Goal: Information Seeking & Learning: Learn about a topic

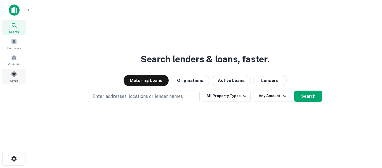
click at [14, 74] on span at bounding box center [14, 74] width 6 height 6
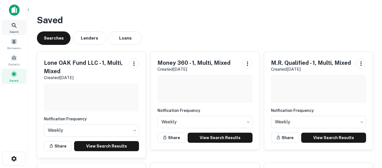
click at [13, 26] on icon at bounding box center [14, 25] width 7 height 7
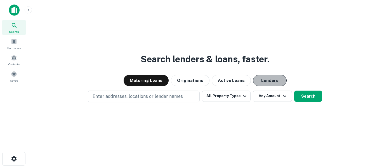
click at [265, 79] on button "Lenders" at bounding box center [270, 80] width 34 height 11
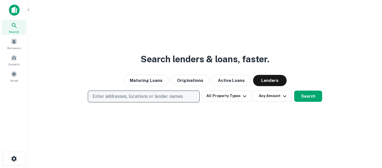
click at [186, 97] on button "Enter addresses, locations or lender names" at bounding box center [144, 96] width 112 height 12
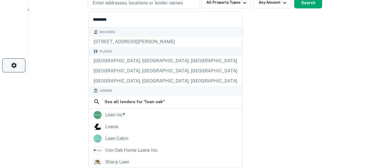
type input "********"
click at [13, 65] on icon "button" at bounding box center [14, 65] width 7 height 7
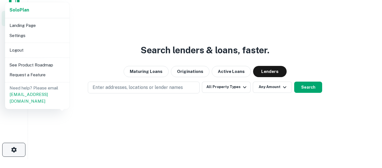
scroll to position [9, 0]
click at [90, 56] on div at bounding box center [191, 84] width 382 height 168
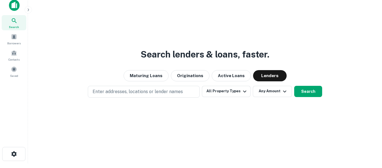
scroll to position [0, 0]
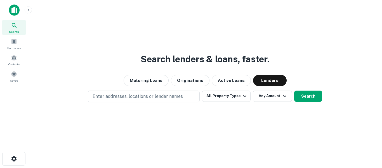
click at [14, 10] on img at bounding box center [14, 9] width 11 height 11
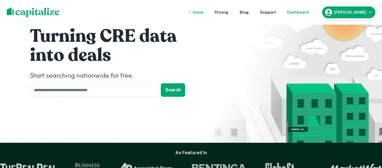
click at [300, 12] on div "Dashboard" at bounding box center [298, 12] width 22 height 6
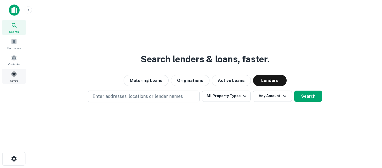
click at [15, 74] on span at bounding box center [14, 74] width 6 height 6
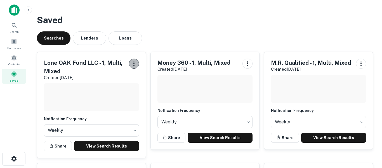
click at [135, 63] on icon "button" at bounding box center [134, 63] width 7 height 7
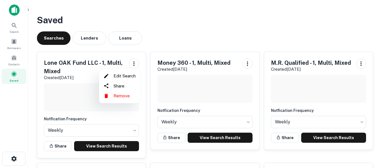
click at [96, 62] on div at bounding box center [191, 84] width 382 height 168
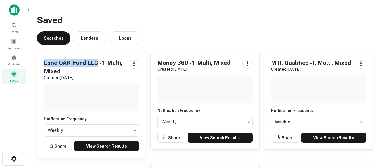
drag, startPoint x: 96, startPoint y: 62, endPoint x: 45, endPoint y: 63, distance: 51.5
click at [45, 63] on h5 "Lone OAK Fund LLC - 1, Multi, Mixed" at bounding box center [84, 66] width 81 height 17
copy h5 "Lone OAK Fund LLC"
click at [15, 26] on icon at bounding box center [14, 25] width 5 height 5
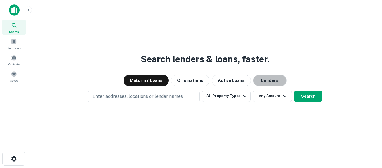
click at [261, 78] on button "Lenders" at bounding box center [270, 80] width 34 height 11
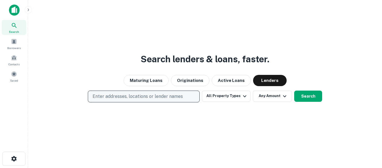
click at [128, 95] on p "Enter addresses, locations or lender names" at bounding box center [138, 96] width 90 height 7
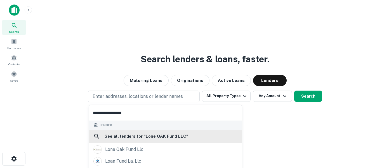
scroll to position [79, 0]
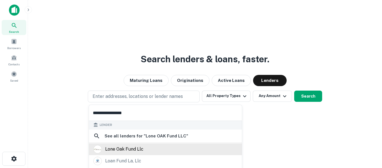
type input "**********"
click at [135, 147] on div "lone oak fund llc" at bounding box center [124, 149] width 38 height 8
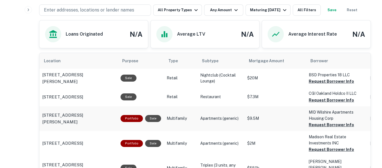
scroll to position [240, 0]
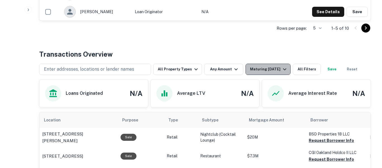
click at [276, 70] on div "Maturing [DATE]" at bounding box center [269, 69] width 38 height 7
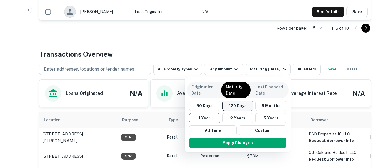
click at [241, 107] on button "120 Days" at bounding box center [237, 105] width 31 height 10
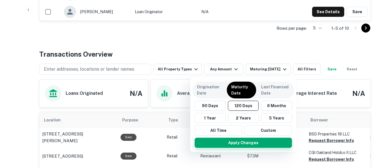
click at [246, 142] on button "Apply Changes" at bounding box center [243, 142] width 97 height 10
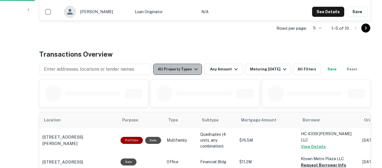
click at [194, 69] on icon "button" at bounding box center [195, 69] width 3 height 2
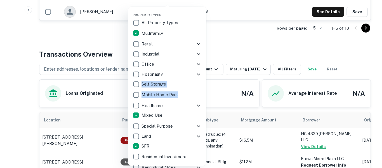
drag, startPoint x: 178, startPoint y: 98, endPoint x: 182, endPoint y: 76, distance: 22.5
click at [182, 76] on div "All Property Types Multifamily Retail Storefront Auto Shop Bar Shopping Center …" at bounding box center [167, 95] width 69 height 154
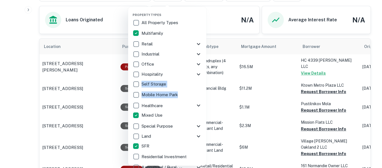
scroll to position [316, 0]
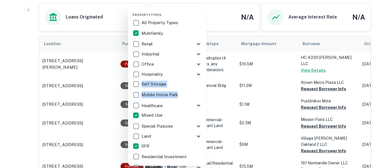
click at [199, 166] on icon at bounding box center [198, 167] width 7 height 7
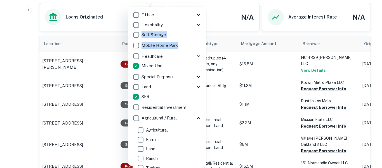
scroll to position [48, 0]
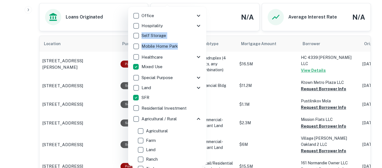
click at [198, 118] on icon at bounding box center [198, 118] width 3 height 2
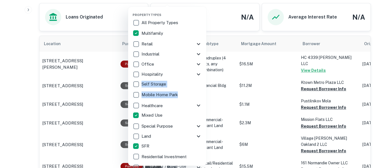
scroll to position [0, 0]
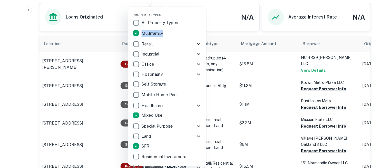
drag, startPoint x: 204, startPoint y: 24, endPoint x: 204, endPoint y: 28, distance: 4.2
click at [204, 28] on div "Property Types All Property Types Multifamily Retail Storefront Auto Shop Bar S…" at bounding box center [167, 86] width 78 height 159
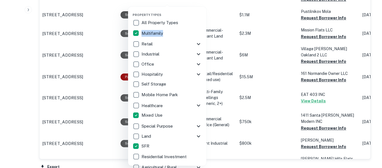
scroll to position [405, 0]
click at [176, 48] on div "Retail" at bounding box center [164, 44] width 63 height 10
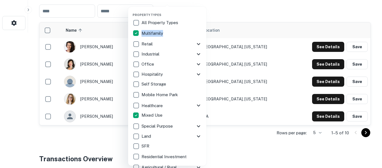
scroll to position [130, 0]
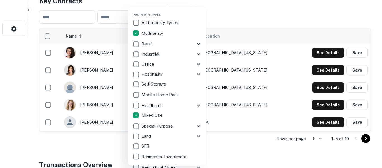
click at [285, 63] on div at bounding box center [191, 84] width 382 height 168
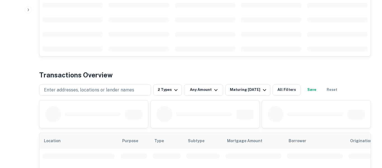
scroll to position [218, 0]
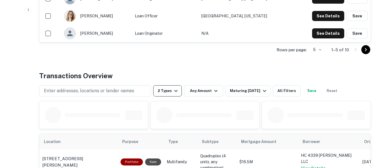
click at [175, 92] on icon "button" at bounding box center [176, 90] width 7 height 7
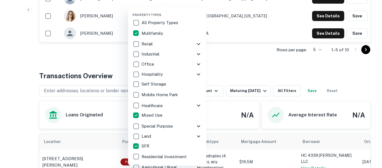
click at [258, 30] on div at bounding box center [191, 84] width 382 height 168
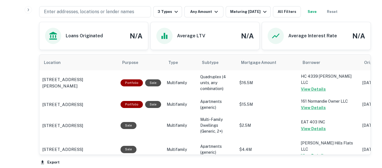
scroll to position [298, 0]
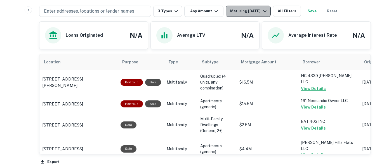
click at [267, 12] on icon "button" at bounding box center [264, 11] width 3 height 2
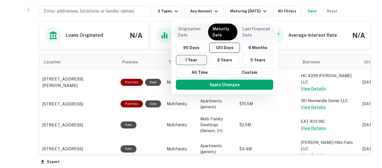
click at [197, 60] on button "1 Year" at bounding box center [191, 60] width 31 height 10
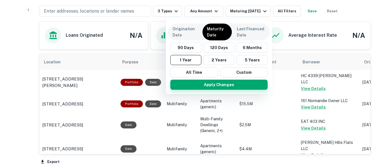
click at [210, 82] on button "Apply Changes" at bounding box center [218, 84] width 97 height 10
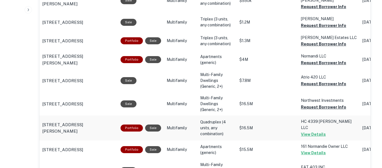
scroll to position [426, 0]
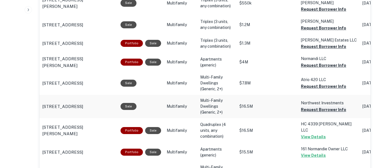
click at [315, 106] on button "Request Borrower Info" at bounding box center [323, 109] width 45 height 7
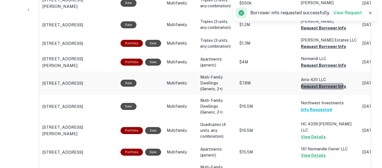
click at [317, 83] on button "Request Borrower Info" at bounding box center [323, 86] width 45 height 7
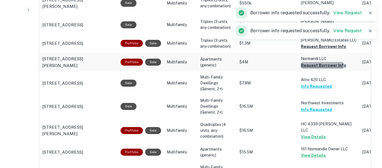
click at [318, 62] on button "Request Borrower Info" at bounding box center [323, 65] width 45 height 7
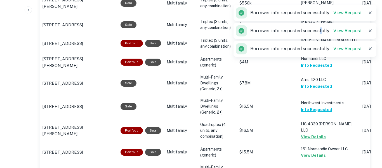
click at [321, 39] on div "Borrower info requested successfully. View Request" at bounding box center [305, 30] width 143 height 17
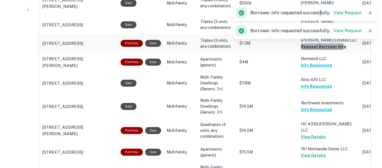
click at [320, 43] on button "Request Borrower Info" at bounding box center [323, 46] width 45 height 7
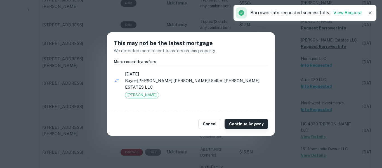
click at [257, 119] on button "Continue Anyway" at bounding box center [247, 124] width 44 height 10
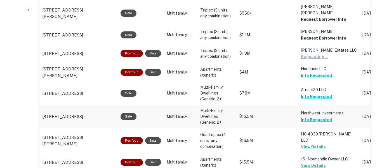
scroll to position [410, 0]
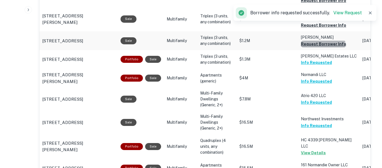
click at [321, 41] on button "Request Borrower Info" at bounding box center [323, 44] width 45 height 7
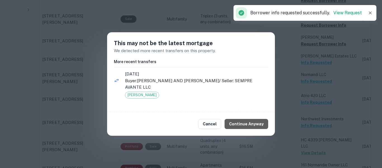
drag, startPoint x: 251, startPoint y: 122, endPoint x: 312, endPoint y: 72, distance: 78.5
click at [251, 122] on button "Continue Anyway" at bounding box center [247, 124] width 44 height 10
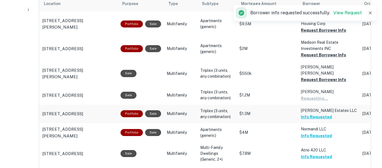
scroll to position [354, 0]
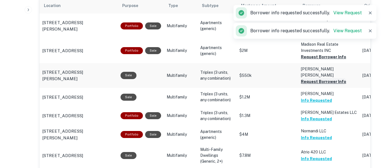
click at [323, 78] on button "Request Borrower Info" at bounding box center [323, 81] width 45 height 7
click at [318, 55] on button "Request Borrower Info" at bounding box center [323, 56] width 45 height 7
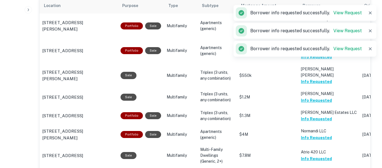
click at [370, 31] on icon "button" at bounding box center [370, 30] width 3 height 3
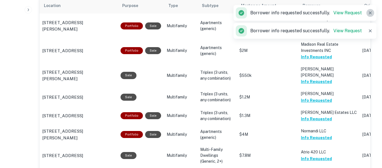
click at [371, 15] on icon "button" at bounding box center [371, 13] width 6 height 6
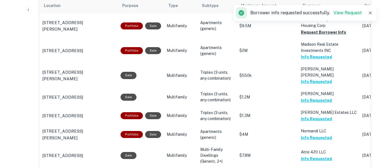
click at [371, 13] on icon "button" at bounding box center [371, 13] width 6 height 6
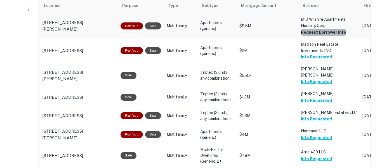
click at [339, 34] on button "Request Borrower Info" at bounding box center [323, 32] width 45 height 7
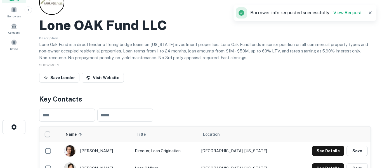
scroll to position [0, 0]
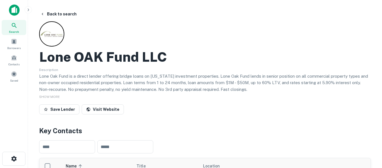
click at [14, 26] on icon at bounding box center [14, 25] width 7 height 7
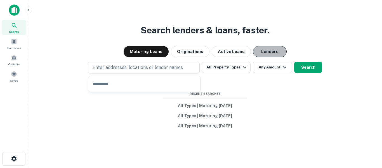
click at [269, 48] on button "Lenders" at bounding box center [270, 51] width 34 height 11
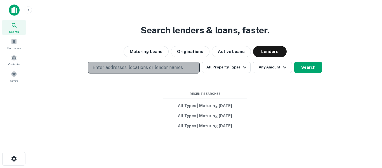
click at [158, 68] on p "Enter addresses, locations or lender names" at bounding box center [138, 67] width 90 height 7
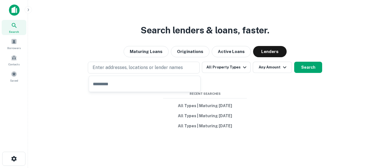
click at [148, 81] on input "text" at bounding box center [144, 84] width 111 height 16
type input "*****"
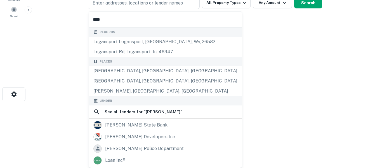
scroll to position [9, 0]
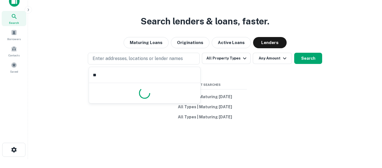
type input "*"
type input "****"
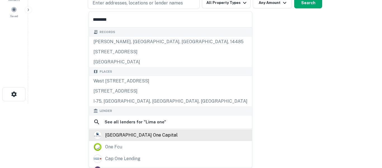
type input "********"
click at [158, 135] on div "lima one capital" at bounding box center [170, 135] width 154 height 8
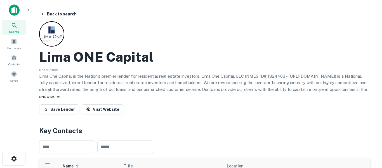
click at [53, 97] on span "SHOW MORE" at bounding box center [49, 97] width 21 height 4
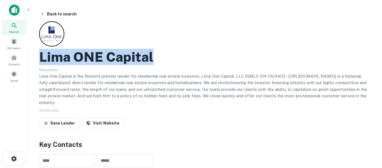
drag, startPoint x: 155, startPoint y: 58, endPoint x: 42, endPoint y: 57, distance: 113.6
click at [42, 57] on div "Lima ONE Capital" at bounding box center [205, 57] width 332 height 16
copy h2 "Lima ONE Capital"
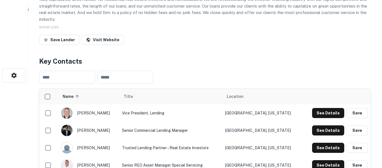
scroll to position [83, 0]
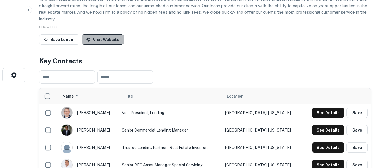
click at [106, 38] on link "Visit Website" at bounding box center [103, 39] width 42 height 10
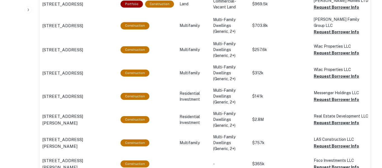
scroll to position [274, 0]
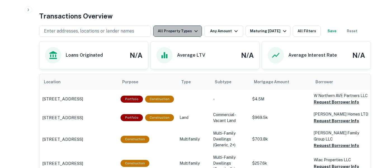
click at [196, 30] on icon "button" at bounding box center [196, 31] width 7 height 7
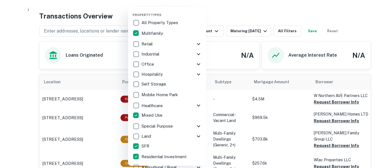
click at [269, 13] on div at bounding box center [191, 84] width 382 height 168
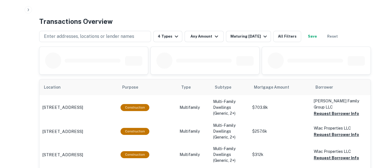
scroll to position [194, 0]
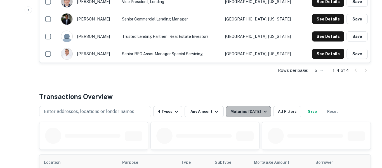
click at [265, 111] on icon "button" at bounding box center [264, 111] width 3 height 2
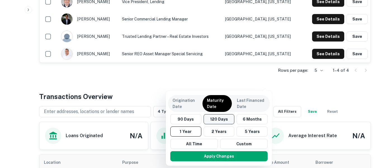
click at [218, 121] on button "120 Days" at bounding box center [219, 119] width 31 height 10
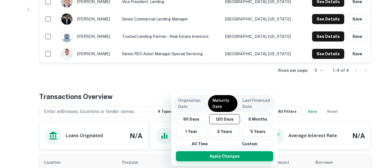
click at [227, 158] on button "Apply Changes" at bounding box center [224, 156] width 97 height 10
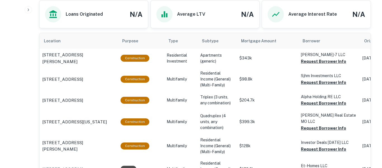
scroll to position [307, 0]
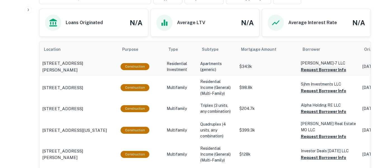
click at [317, 68] on button "Request Borrower Info" at bounding box center [323, 69] width 45 height 7
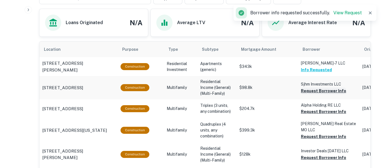
click at [314, 91] on button "Request Borrower Info" at bounding box center [323, 90] width 45 height 7
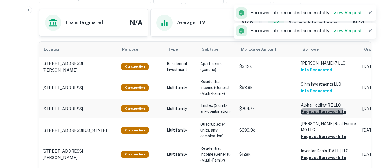
click at [311, 112] on button "Request Borrower Info" at bounding box center [323, 111] width 45 height 7
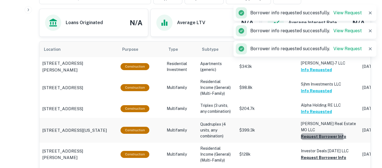
click at [311, 137] on button "Request Borrower Info" at bounding box center [323, 136] width 45 height 7
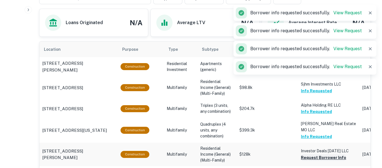
click at [312, 156] on button "Request Borrower Info" at bounding box center [323, 157] width 45 height 7
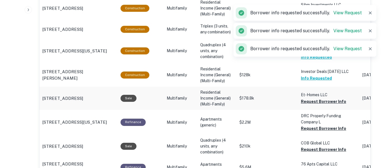
scroll to position [386, 0]
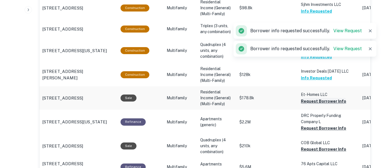
click at [306, 100] on button "Request Borrower Info" at bounding box center [323, 101] width 45 height 7
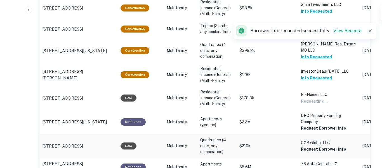
drag, startPoint x: 311, startPoint y: 129, endPoint x: 312, endPoint y: 136, distance: 7.6
click at [311, 129] on button "Request Borrower Info" at bounding box center [323, 127] width 45 height 7
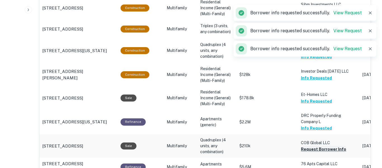
click at [311, 150] on button "Request Borrower Info" at bounding box center [323, 148] width 45 height 7
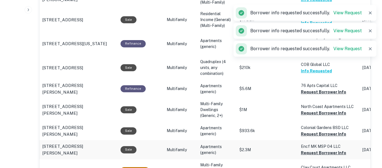
scroll to position [465, 0]
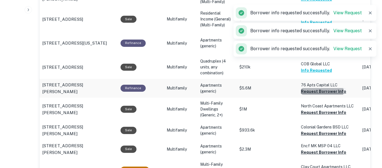
click at [305, 90] on button "Request Borrower Info" at bounding box center [323, 91] width 45 height 7
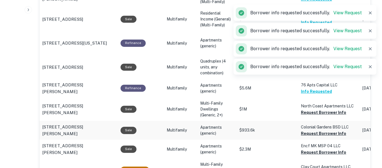
click at [310, 112] on button "Request Borrower Info" at bounding box center [323, 112] width 45 height 7
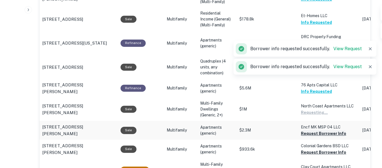
click at [309, 134] on button "Request Borrower Info" at bounding box center [323, 133] width 45 height 7
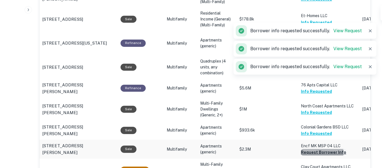
click at [307, 151] on button "Request Borrower Info" at bounding box center [323, 152] width 45 height 7
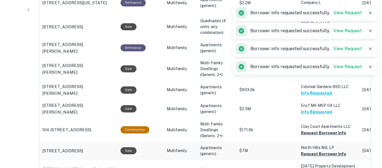
scroll to position [509, 0]
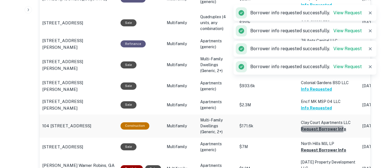
click at [305, 129] on button "Request Borrower Info" at bounding box center [323, 128] width 45 height 7
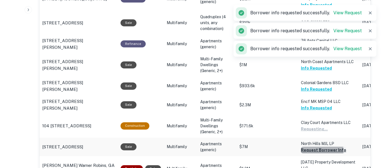
click at [305, 150] on button "Request Borrower Info" at bounding box center [323, 149] width 45 height 7
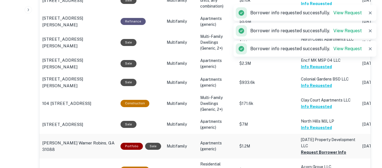
scroll to position [552, 0]
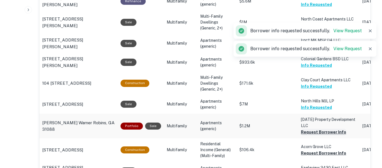
click at [305, 131] on button "Request Borrower Info" at bounding box center [323, 131] width 45 height 7
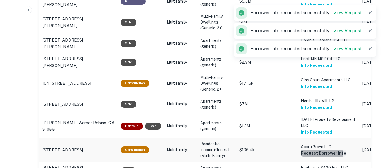
click at [303, 152] on button "Request Borrower Info" at bounding box center [323, 152] width 45 height 7
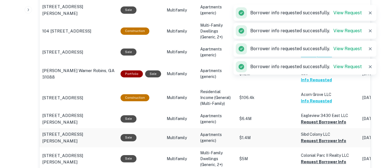
scroll to position [606, 0]
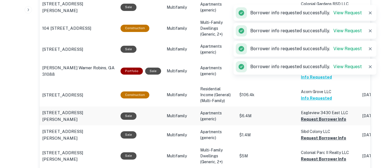
click at [309, 118] on button "Request Borrower Info" at bounding box center [323, 119] width 45 height 7
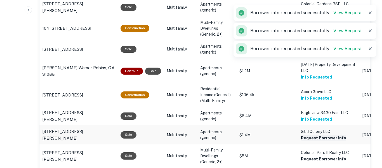
click at [308, 137] on button "Request Borrower Info" at bounding box center [323, 137] width 45 height 7
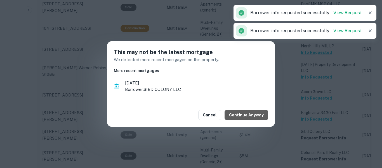
drag, startPoint x: 254, startPoint y: 118, endPoint x: 292, endPoint y: 146, distance: 47.2
click at [254, 118] on button "Continue Anyway" at bounding box center [247, 115] width 44 height 10
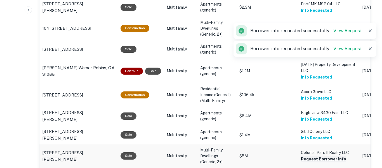
click at [312, 157] on button "Request Borrower Info" at bounding box center [323, 158] width 45 height 7
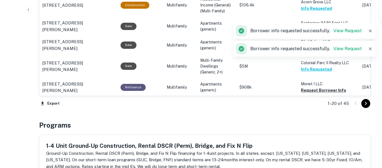
scroll to position [697, 0]
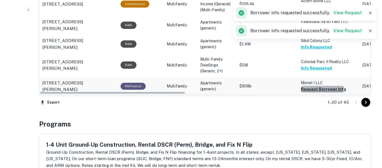
click at [312, 87] on button "Request Borrower Info" at bounding box center [323, 89] width 45 height 7
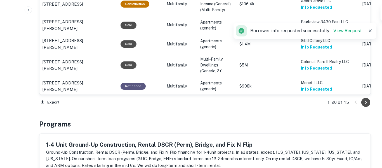
click at [366, 101] on icon "Go to next page" at bounding box center [366, 102] width 7 height 7
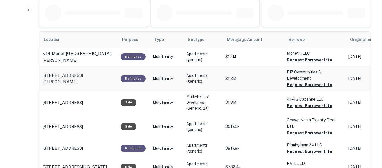
scroll to position [312, 0]
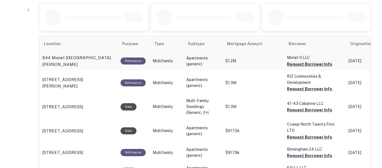
click at [309, 65] on button "Request Borrower Info" at bounding box center [309, 64] width 45 height 7
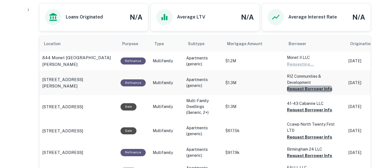
click at [309, 88] on button "Request Borrower Info" at bounding box center [309, 88] width 45 height 7
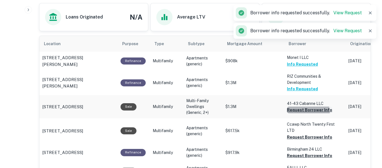
click at [305, 111] on button "Request Borrower Info" at bounding box center [309, 109] width 45 height 7
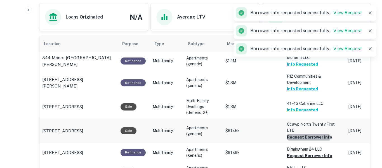
click at [304, 133] on button "Request Borrower Info" at bounding box center [309, 136] width 45 height 7
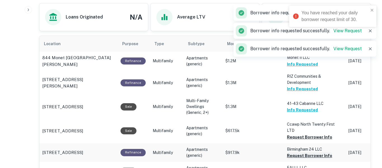
click at [302, 152] on button "Request Borrower Info" at bounding box center [309, 155] width 45 height 7
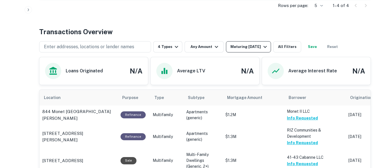
scroll to position [262, 0]
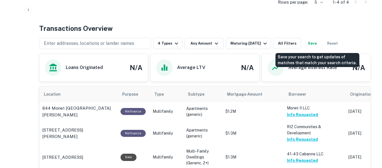
click at [319, 44] on button "Save" at bounding box center [312, 43] width 18 height 11
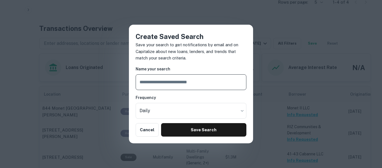
click at [209, 83] on input "text" at bounding box center [191, 82] width 111 height 16
type input "**********"
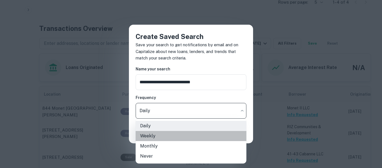
click at [189, 133] on li "Weekly" at bounding box center [191, 136] width 111 height 10
type input "******"
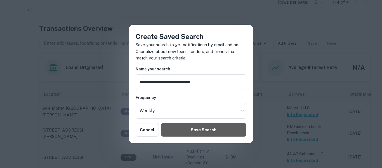
click at [189, 133] on button "Save Search" at bounding box center [203, 129] width 85 height 13
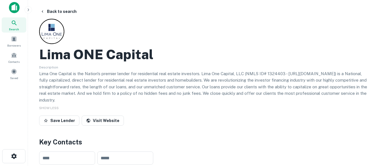
scroll to position [0, 0]
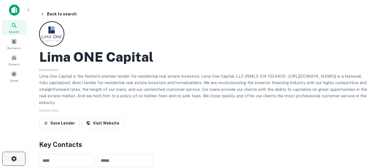
click at [15, 158] on icon "button" at bounding box center [13, 158] width 5 height 5
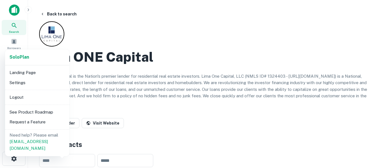
click at [13, 159] on div at bounding box center [191, 84] width 382 height 168
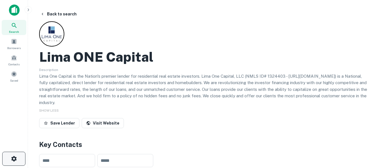
click at [15, 157] on icon "button" at bounding box center [13, 158] width 5 height 5
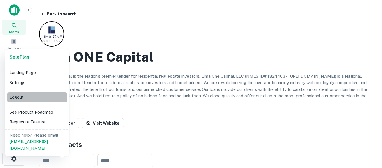
click at [28, 96] on li "Logout" at bounding box center [37, 97] width 60 height 10
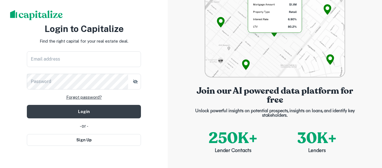
click at [368, 10] on div "Join our AI powered data platform for free Unlock powerful insights on potentia…" at bounding box center [275, 84] width 214 height 168
